Goal: Obtain resource: Obtain resource

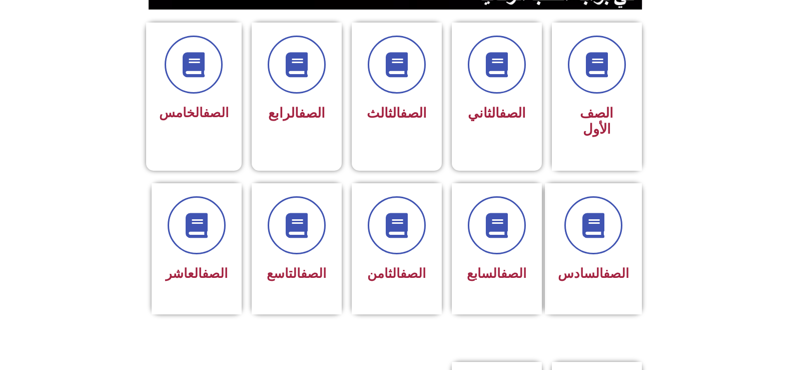
scroll to position [260, 0]
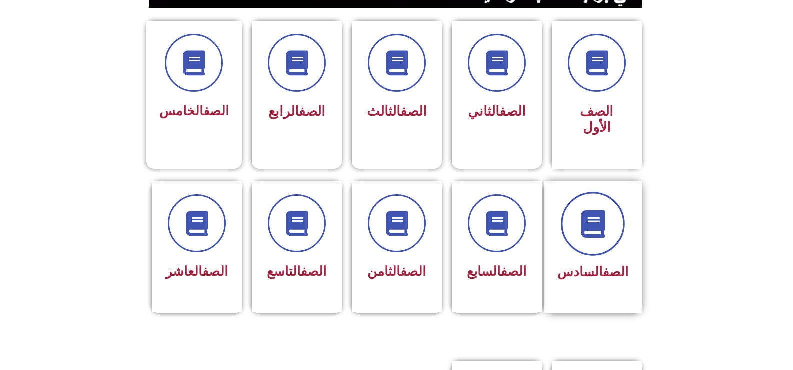
click at [601, 216] on icon at bounding box center [593, 224] width 28 height 28
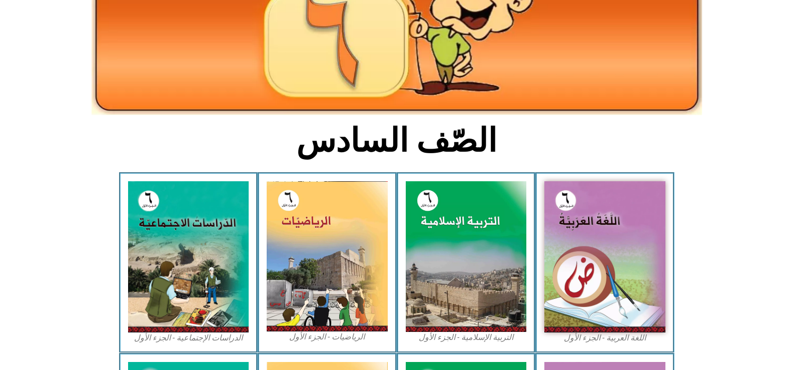
scroll to position [180, 0]
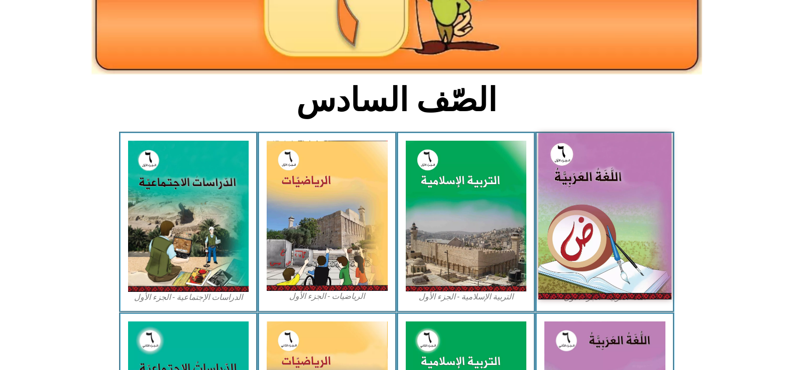
click at [616, 254] on img at bounding box center [604, 216] width 133 height 166
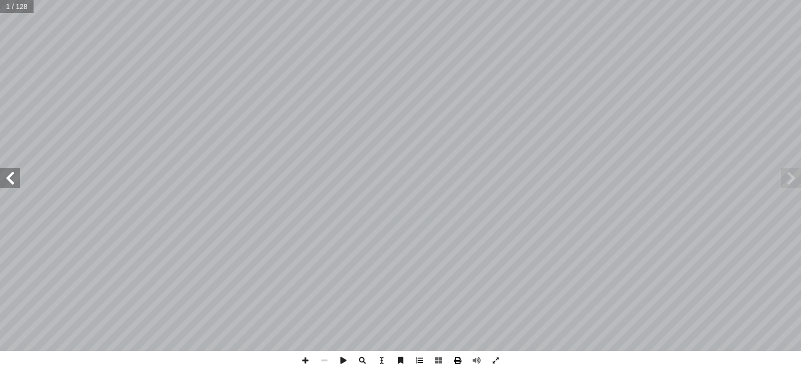
click at [460, 361] on span at bounding box center [457, 360] width 19 height 19
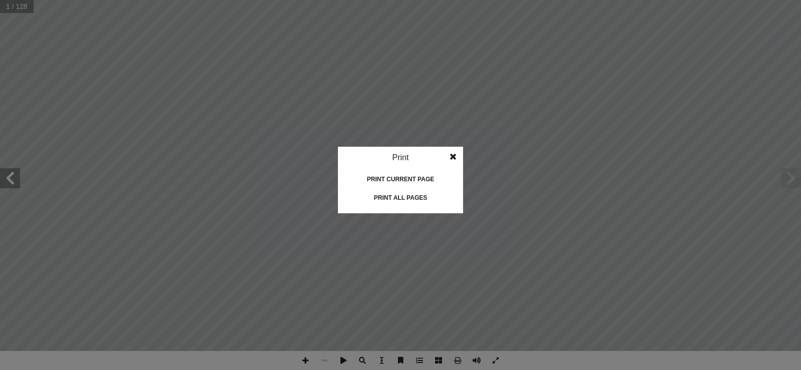
click at [412, 194] on div "Print all pages" at bounding box center [400, 198] width 100 height 16
click at [451, 156] on span at bounding box center [453, 157] width 18 height 20
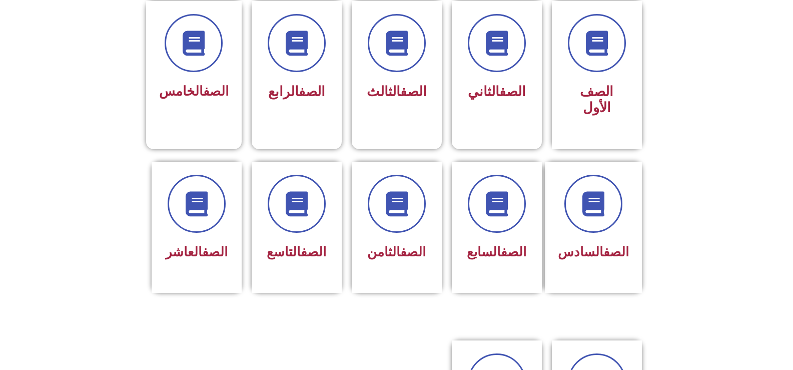
scroll to position [280, 0]
click at [600, 190] on icon at bounding box center [593, 204] width 28 height 28
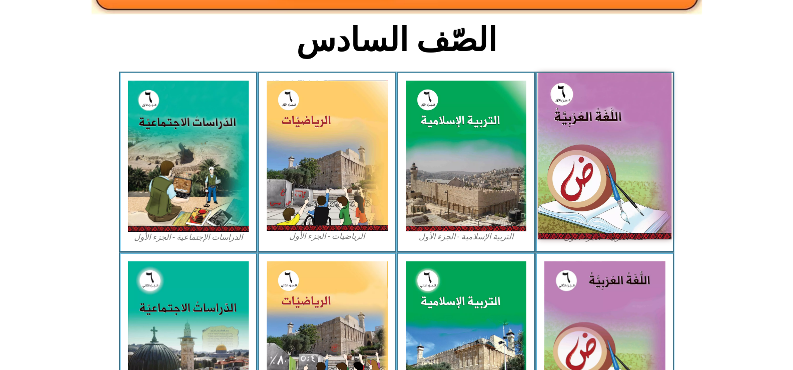
scroll to position [522, 0]
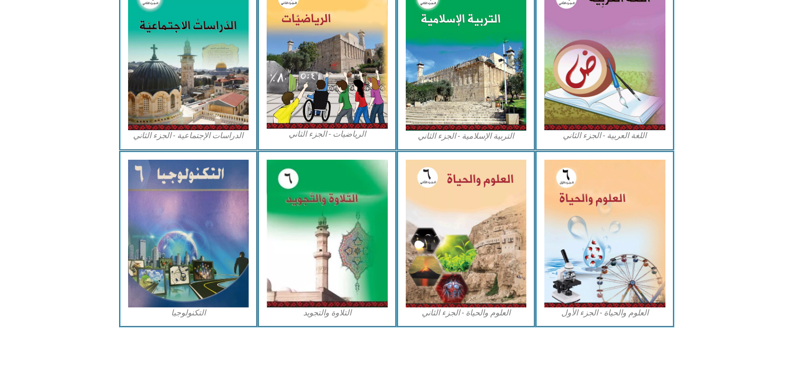
click at [594, 89] on img at bounding box center [604, 54] width 121 height 151
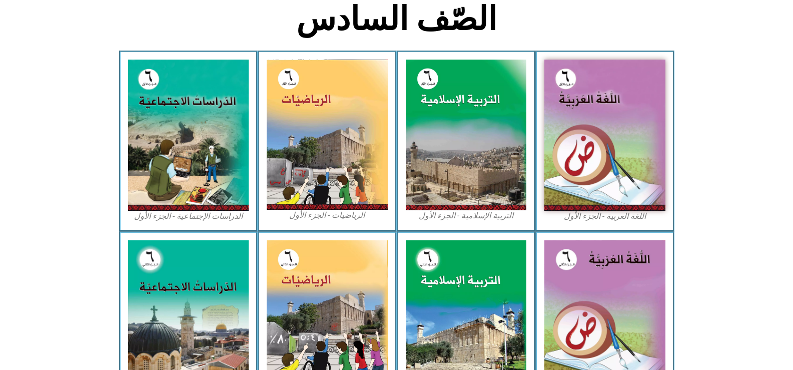
scroll to position [242, 0]
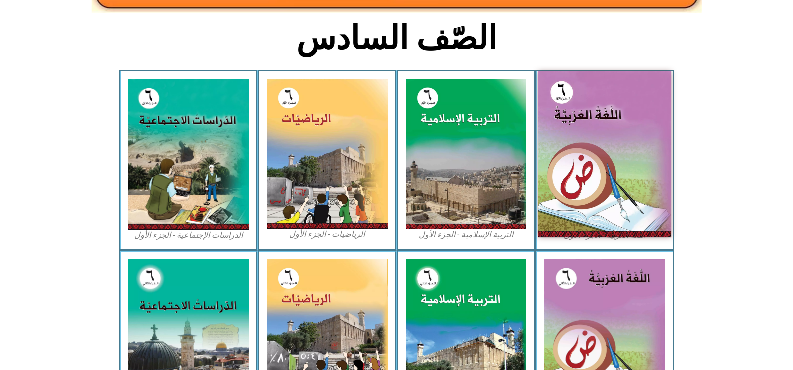
click at [603, 117] on img at bounding box center [604, 154] width 133 height 166
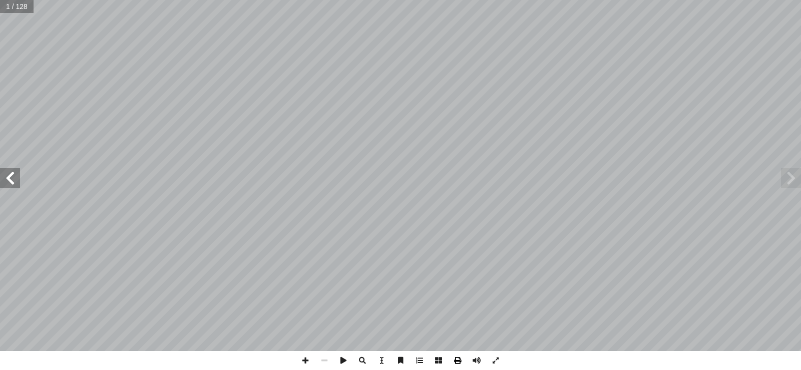
click at [458, 362] on span at bounding box center [457, 360] width 19 height 19
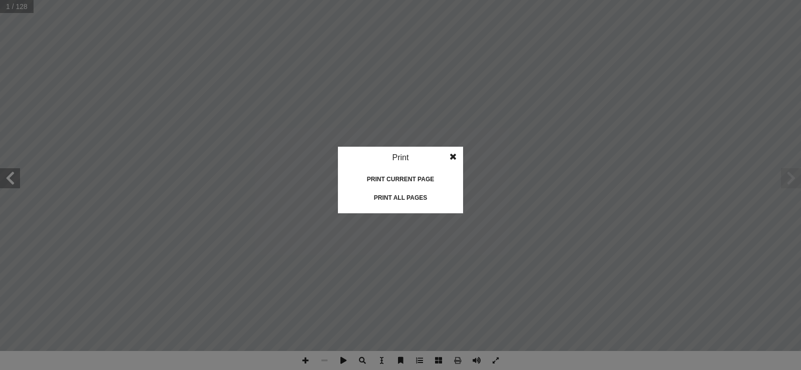
click at [451, 155] on span at bounding box center [453, 157] width 18 height 20
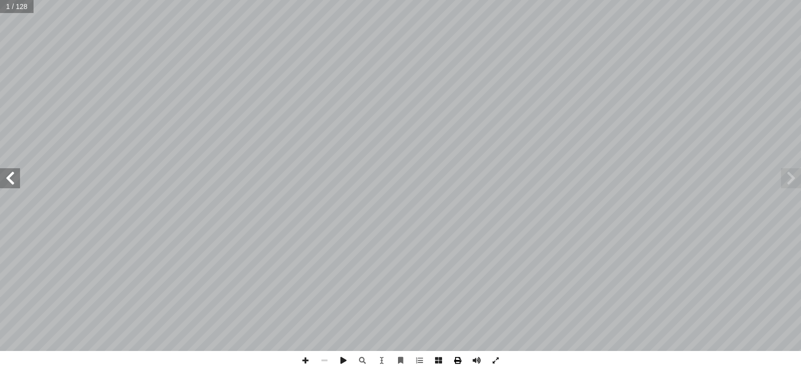
click at [457, 361] on span at bounding box center [457, 360] width 19 height 19
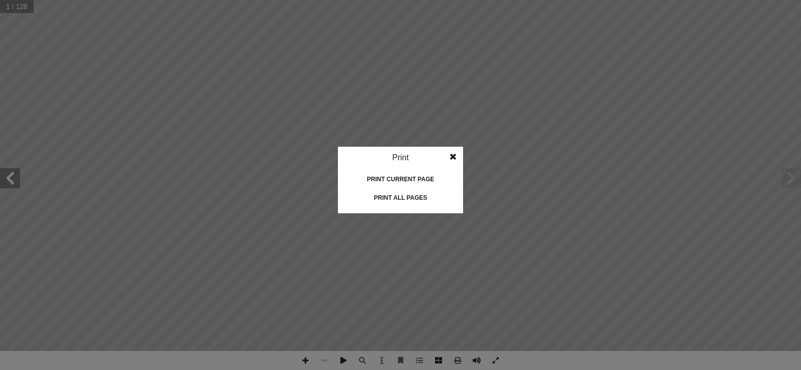
click at [404, 197] on div "Print all pages" at bounding box center [400, 198] width 100 height 16
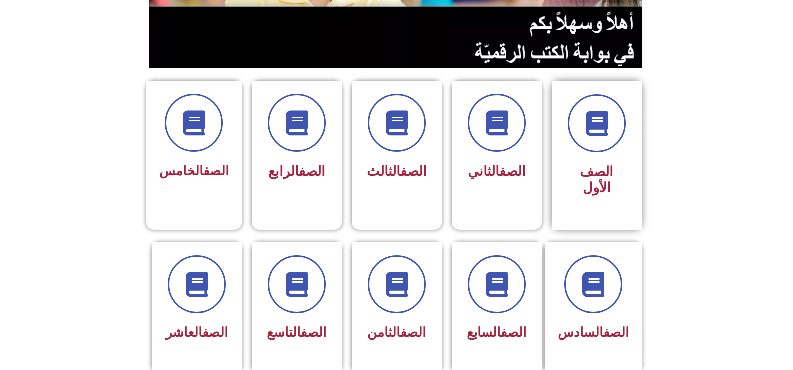
scroll to position [220, 0]
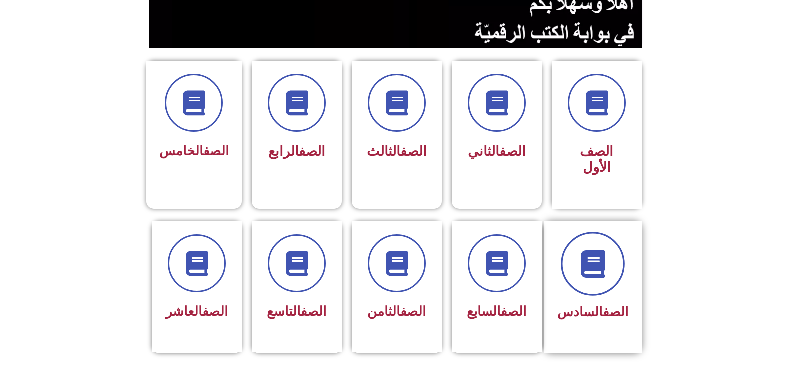
click at [606, 263] on span at bounding box center [593, 264] width 64 height 64
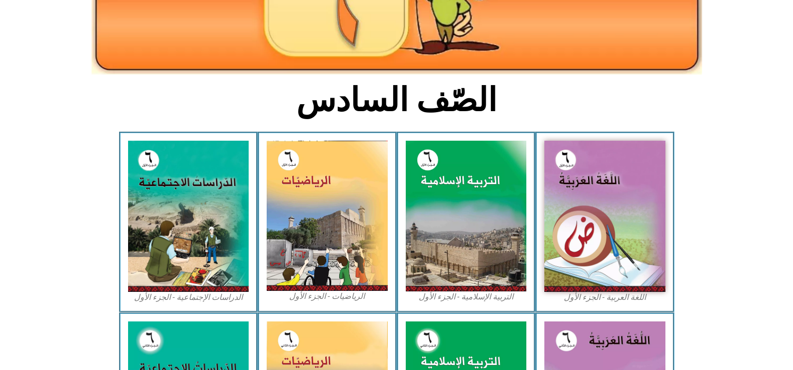
scroll to position [200, 0]
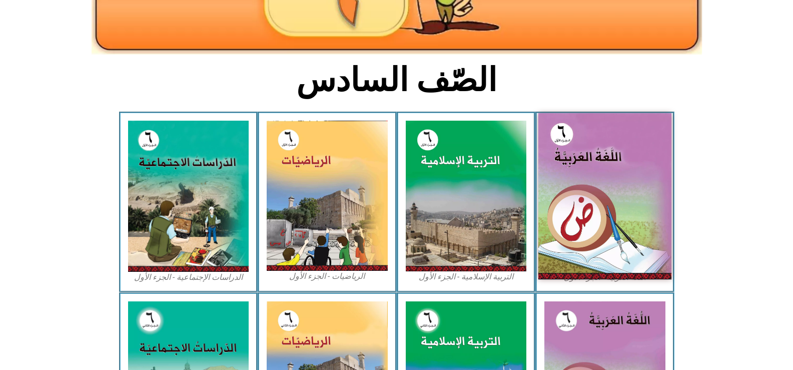
click at [595, 206] on img at bounding box center [604, 196] width 133 height 166
drag, startPoint x: 602, startPoint y: 190, endPoint x: 600, endPoint y: 153, distance: 36.6
click at [600, 153] on img at bounding box center [604, 196] width 133 height 166
click at [590, 174] on img at bounding box center [604, 196] width 133 height 166
click at [591, 164] on img at bounding box center [604, 196] width 133 height 166
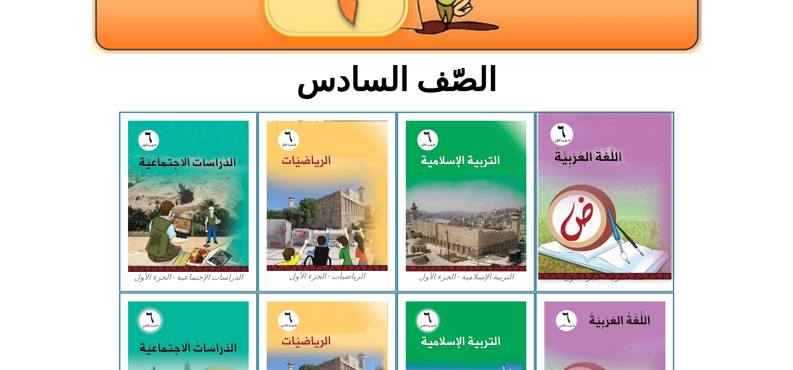
click at [605, 182] on img at bounding box center [604, 196] width 133 height 166
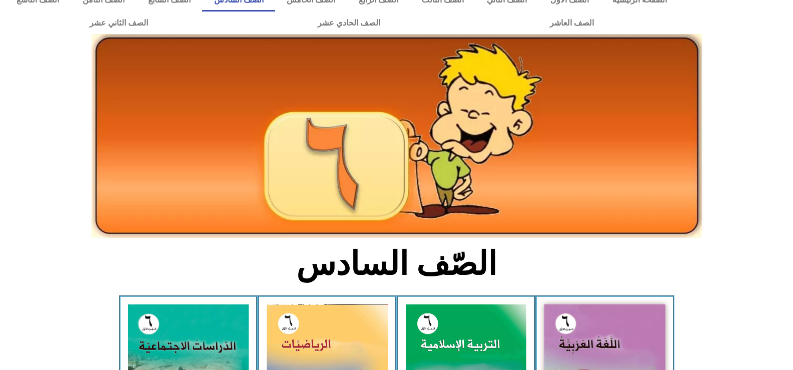
scroll to position [0, 0]
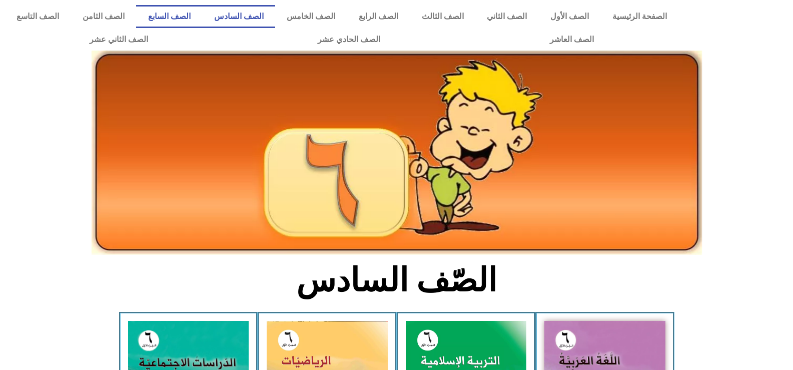
click at [202, 16] on link "الصف السابع" at bounding box center [169, 16] width 66 height 23
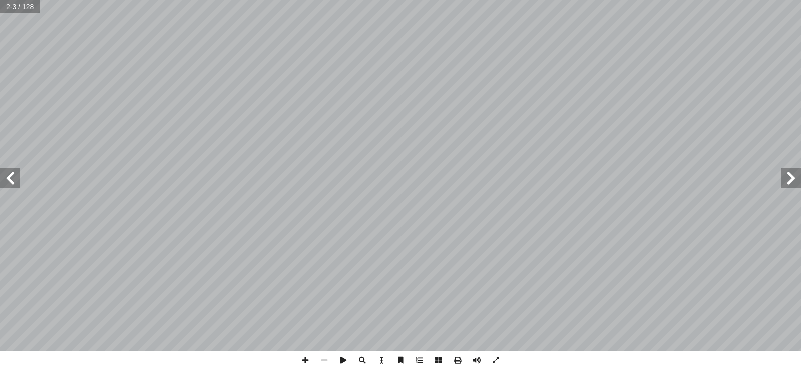
drag, startPoint x: 0, startPoint y: 0, endPoint x: 793, endPoint y: 179, distance: 812.6
click at [793, 179] on span at bounding box center [791, 178] width 20 height 20
click at [17, 180] on span at bounding box center [10, 178] width 20 height 20
click at [791, 185] on span at bounding box center [791, 178] width 20 height 20
click at [305, 359] on span at bounding box center [305, 360] width 19 height 19
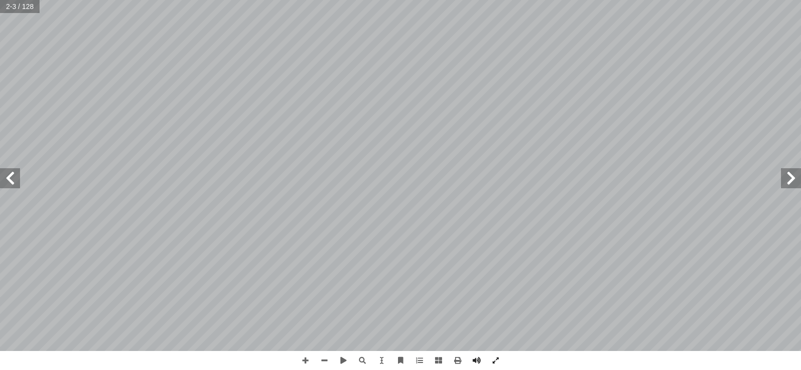
click at [796, 179] on span at bounding box center [791, 178] width 20 height 20
click at [402, 360] on span at bounding box center [400, 360] width 19 height 19
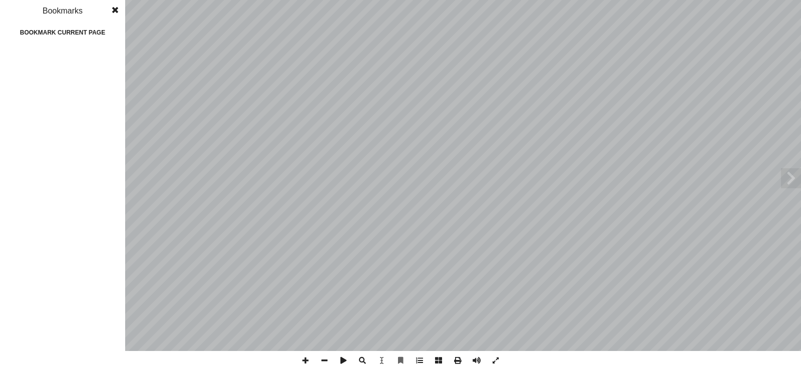
click at [115, 9] on span at bounding box center [115, 10] width 18 height 20
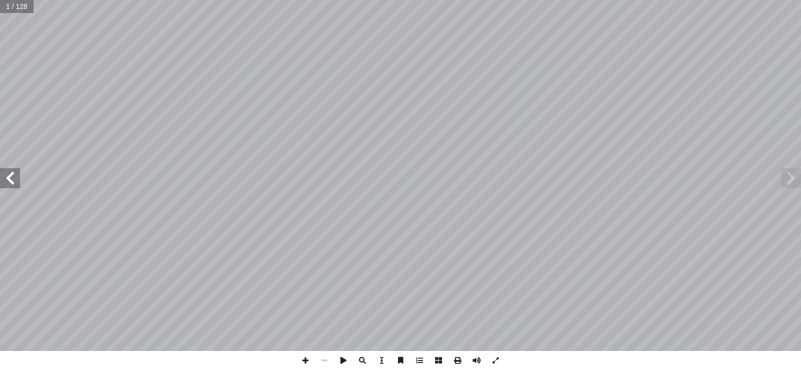
drag, startPoint x: 0, startPoint y: 0, endPoint x: 304, endPoint y: 359, distance: 470.8
click at [304, 359] on span at bounding box center [305, 360] width 19 height 19
drag, startPoint x: 0, startPoint y: 0, endPoint x: 10, endPoint y: 177, distance: 176.9
click at [10, 177] on span at bounding box center [10, 178] width 20 height 20
click at [10, 178] on span at bounding box center [10, 178] width 20 height 20
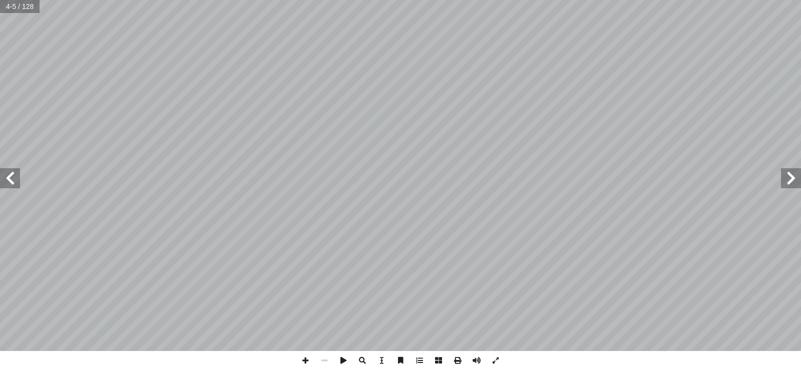
click at [10, 179] on span at bounding box center [10, 178] width 20 height 20
click at [9, 179] on span at bounding box center [10, 178] width 20 height 20
click at [8, 179] on span at bounding box center [10, 178] width 20 height 20
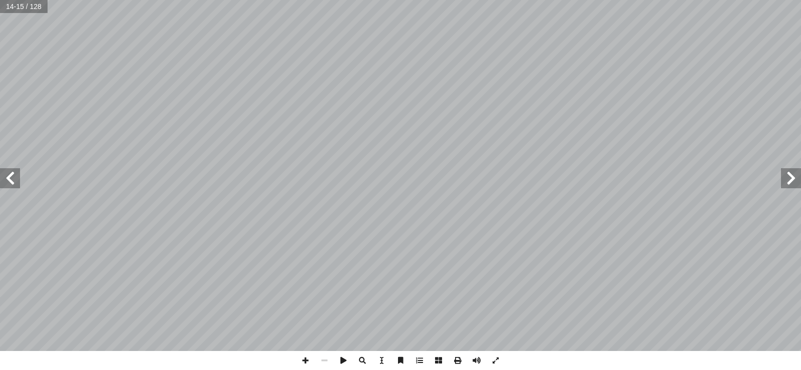
click at [8, 180] on span at bounding box center [10, 178] width 20 height 20
click at [455, 361] on span at bounding box center [457, 360] width 19 height 19
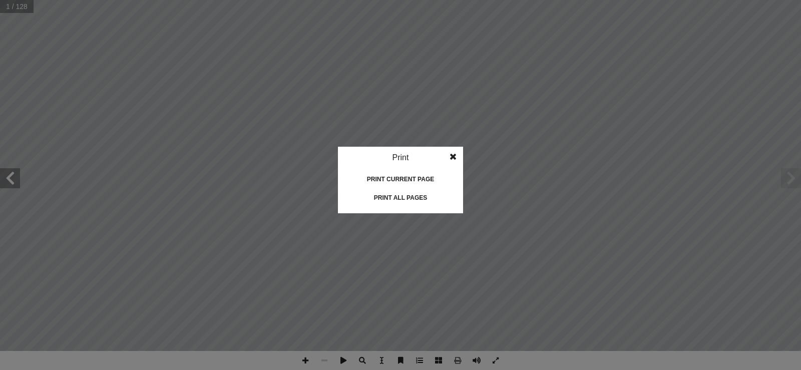
click at [399, 200] on div "Print all pages" at bounding box center [400, 198] width 100 height 16
click at [451, 156] on span at bounding box center [453, 157] width 18 height 20
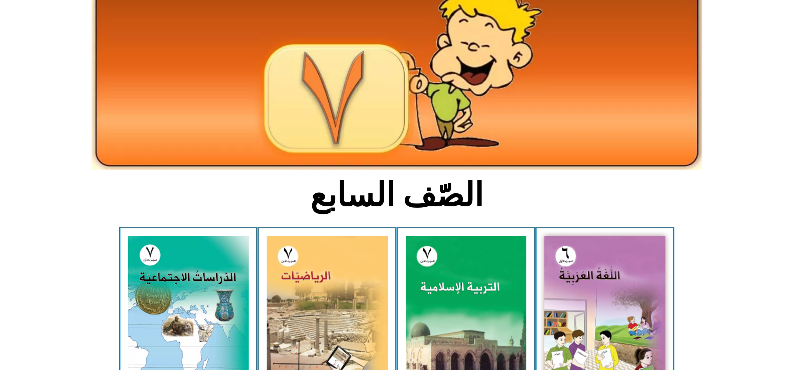
scroll to position [177, 0]
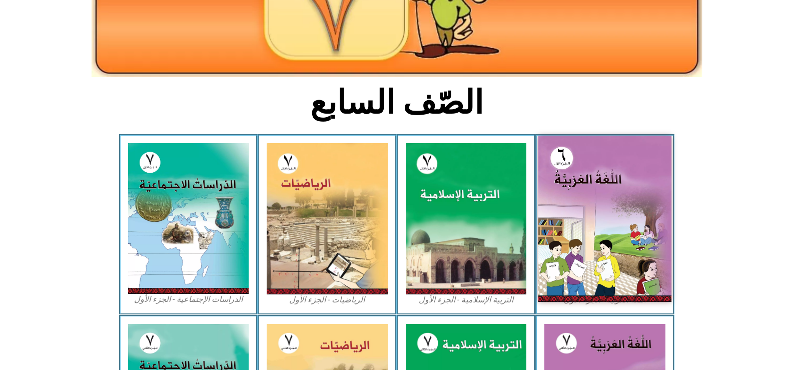
click at [599, 221] on img at bounding box center [604, 219] width 133 height 166
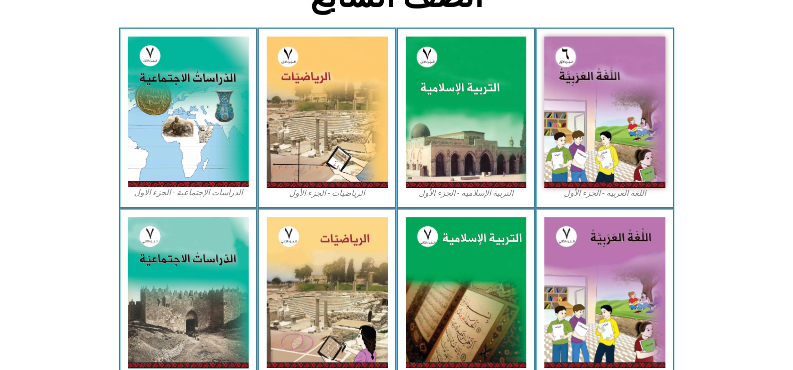
scroll to position [255, 0]
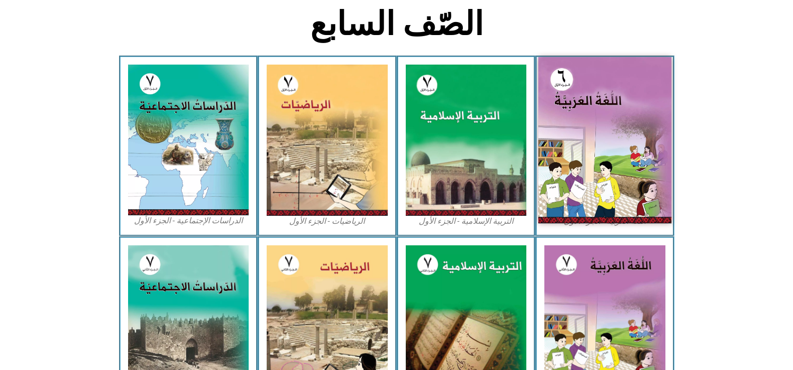
click at [608, 145] on img at bounding box center [604, 140] width 133 height 166
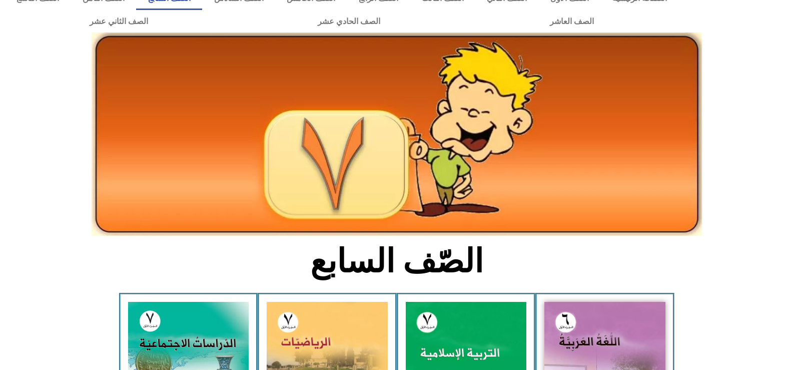
scroll to position [0, 0]
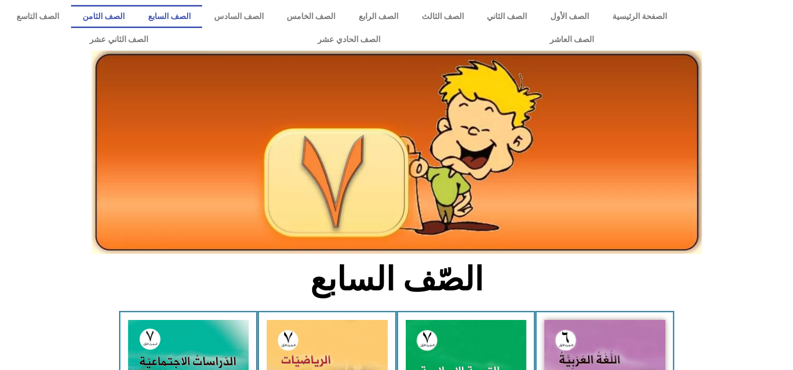
click at [137, 20] on link "الصف الثامن" at bounding box center [104, 16] width 66 height 23
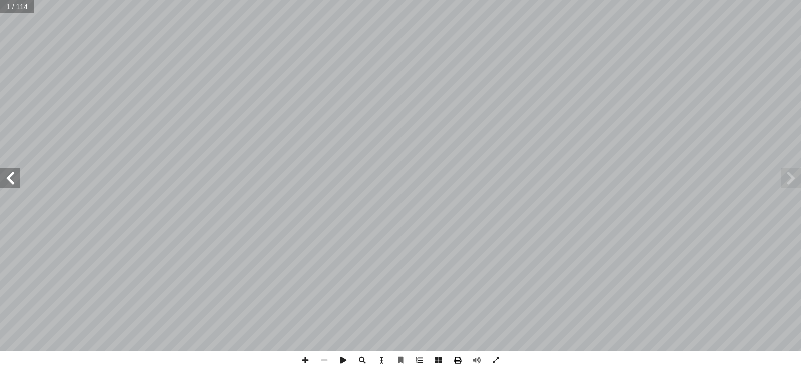
click at [460, 362] on span at bounding box center [457, 360] width 19 height 19
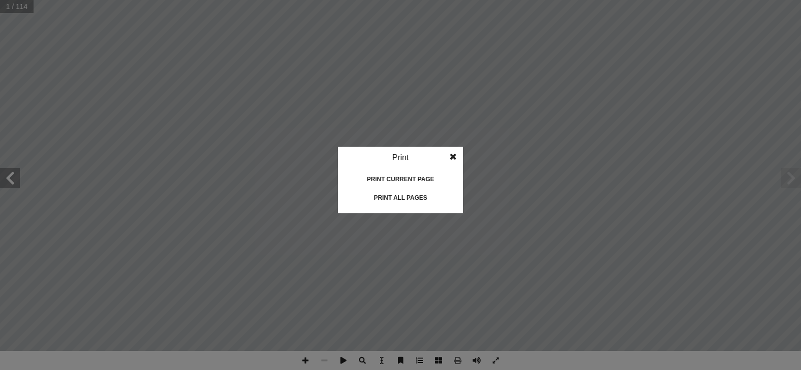
click at [396, 199] on div "Print all pages" at bounding box center [400, 198] width 100 height 16
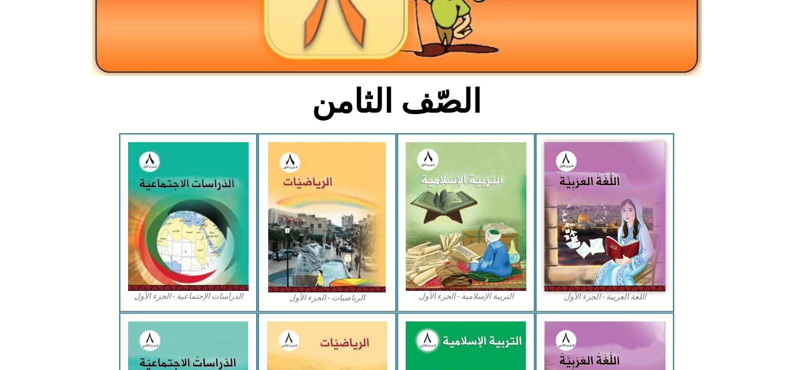
scroll to position [206, 0]
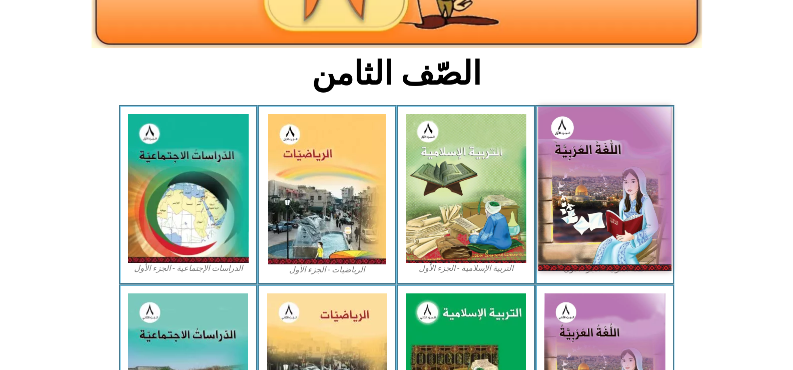
click at [594, 219] on img at bounding box center [604, 189] width 133 height 164
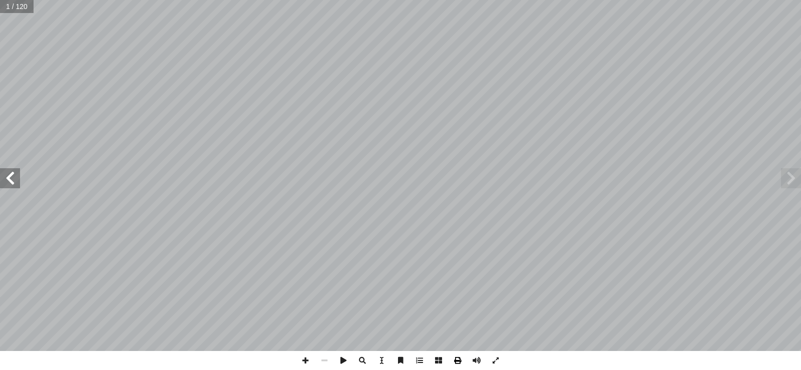
click at [454, 365] on span at bounding box center [457, 360] width 19 height 19
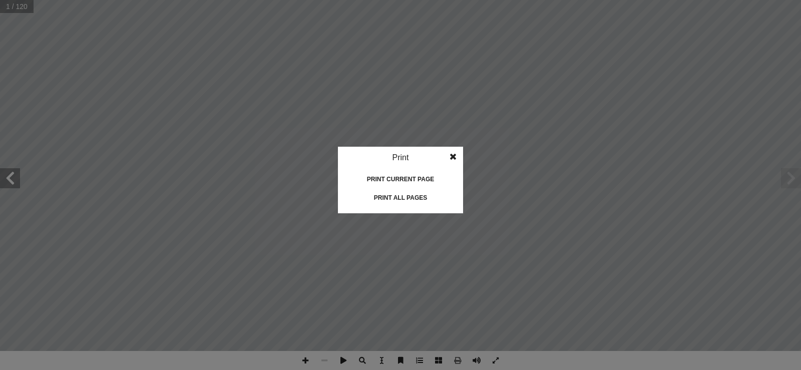
click at [409, 197] on div "Print all pages" at bounding box center [400, 198] width 100 height 16
